Goal: Transaction & Acquisition: Purchase product/service

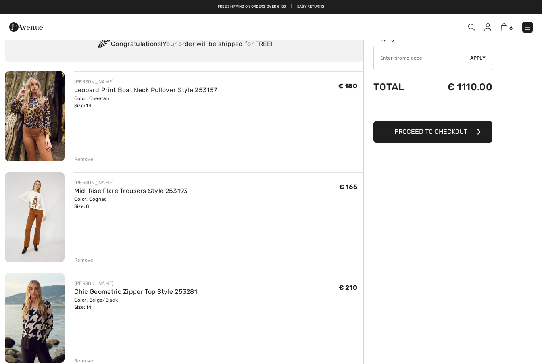
scroll to position [32, 0]
click at [83, 127] on div "FRANK LYMAN Leopard Print Boat Neck Pullover Style 253157 Color: Cheetah Size: …" at bounding box center [218, 117] width 289 height 91
click at [79, 162] on div "Remove" at bounding box center [83, 159] width 19 height 7
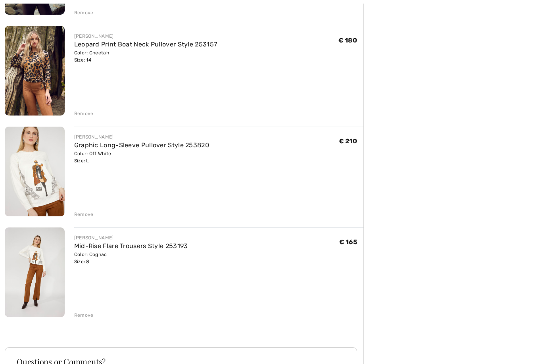
scroll to position [280, 0]
click at [79, 320] on div "FRANK LYMAN Mid-Rise Flare Trousers Style 253193 Color: Cognac Size: 8 Final Sa…" at bounding box center [184, 155] width 359 height 662
click at [78, 324] on div "FRANK LYMAN Mid-Rise Flare Trousers Style 253193 Color: Cognac Size: 8 Final Sa…" at bounding box center [184, 155] width 359 height 662
click at [77, 314] on div "Remove" at bounding box center [83, 315] width 19 height 7
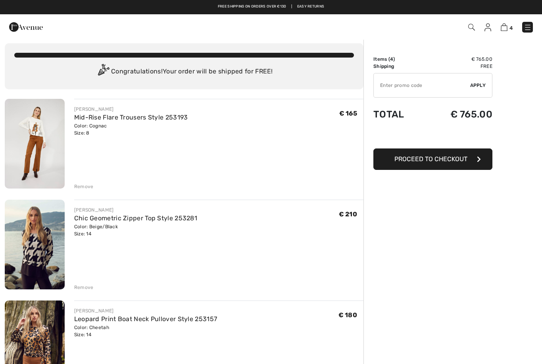
scroll to position [0, 0]
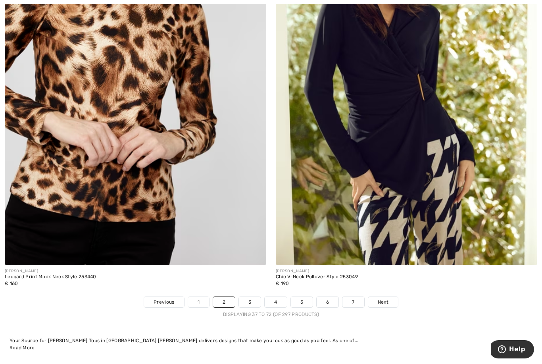
scroll to position [7620, 0]
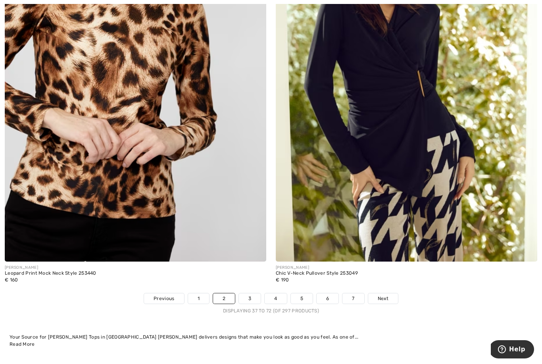
click at [245, 293] on link "3" at bounding box center [250, 298] width 22 height 10
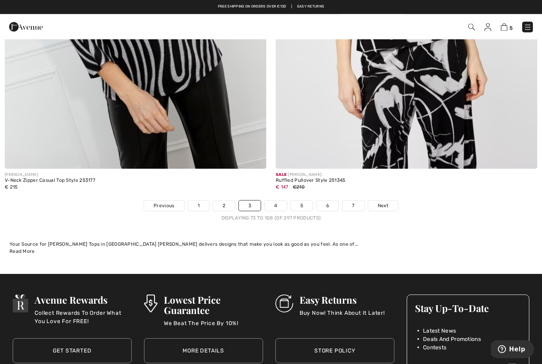
scroll to position [7713, 0]
click at [276, 203] on link "4" at bounding box center [276, 205] width 22 height 10
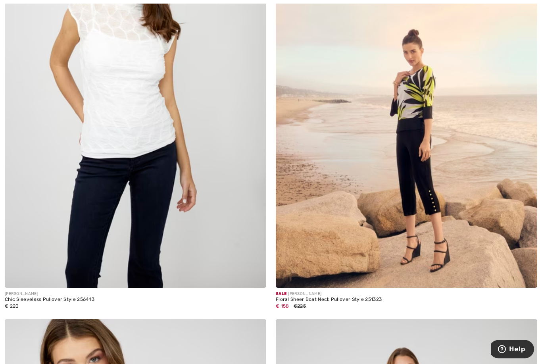
scroll to position [4524, 0]
click at [308, 264] on img at bounding box center [407, 91] width 262 height 393
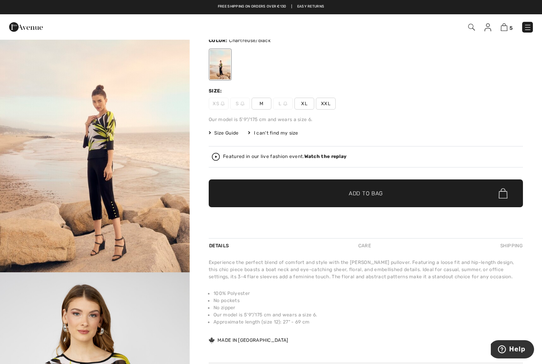
scroll to position [50, 0]
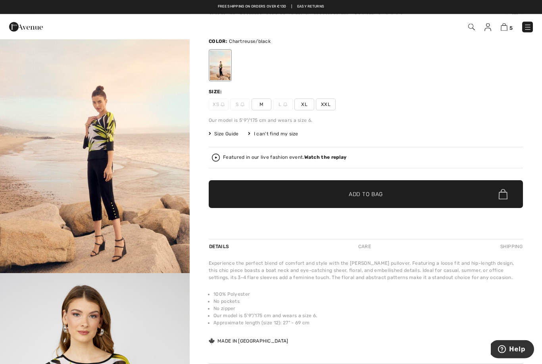
click at [302, 106] on span "XL" at bounding box center [305, 105] width 20 height 12
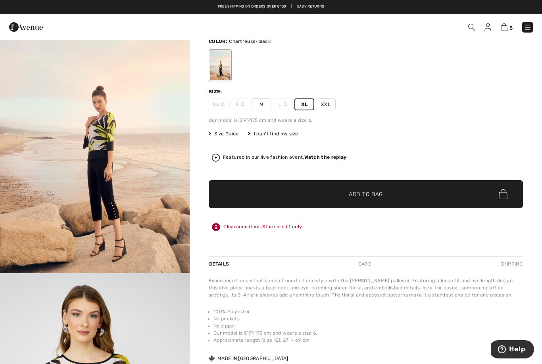
click at [323, 193] on span "✔ Added to Bag Add to Bag" at bounding box center [366, 194] width 314 height 28
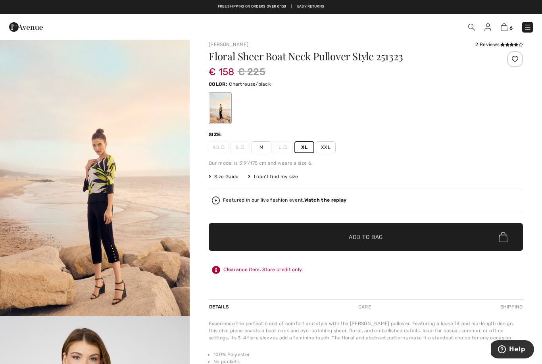
scroll to position [7, 0]
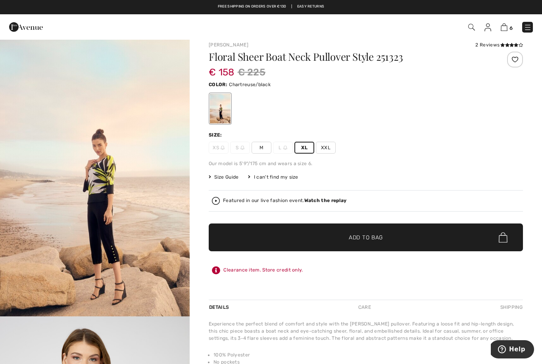
click at [209, 205] on div "Featured in our live fashion event. Watch the replay" at bounding box center [366, 200] width 314 height 21
click at [214, 204] on img at bounding box center [216, 201] width 8 height 8
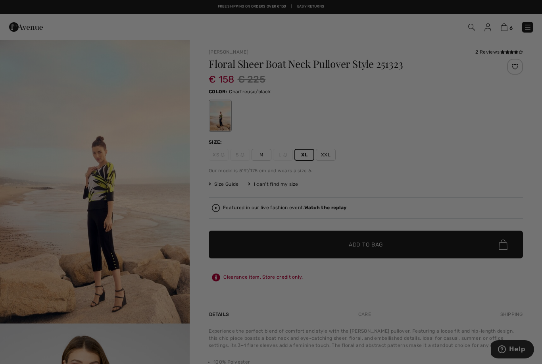
scroll to position [0, 0]
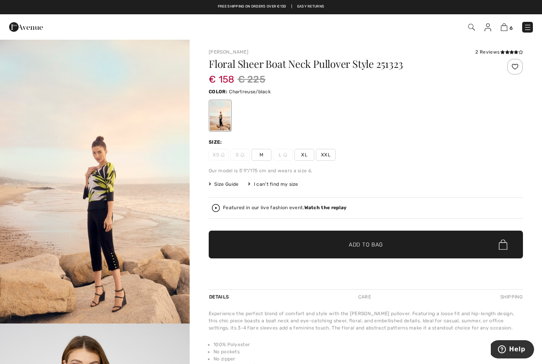
click at [214, 210] on img at bounding box center [216, 208] width 8 height 8
